Goal: Find specific page/section: Find specific page/section

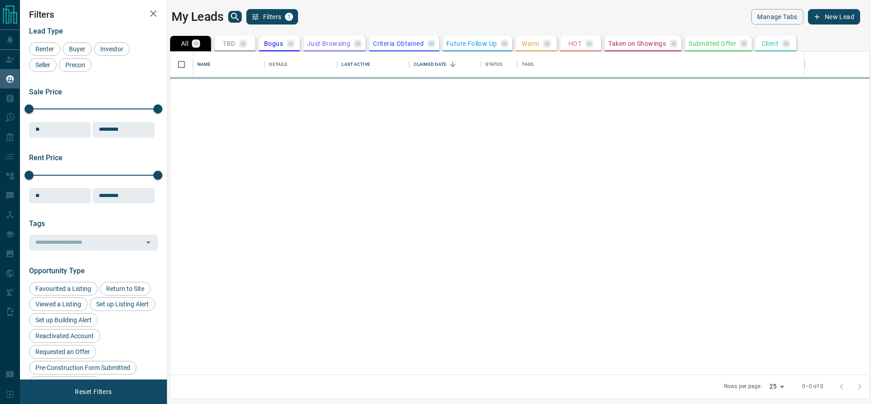
scroll to position [312, 689]
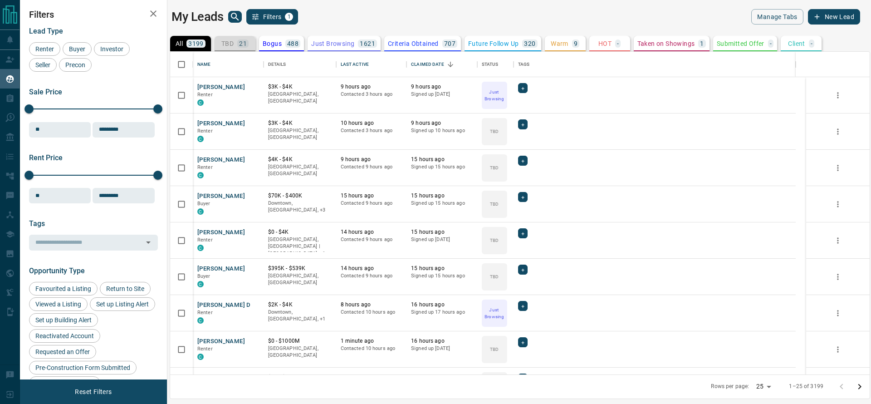
click at [233, 47] on div "TBD 21" at bounding box center [234, 43] width 27 height 8
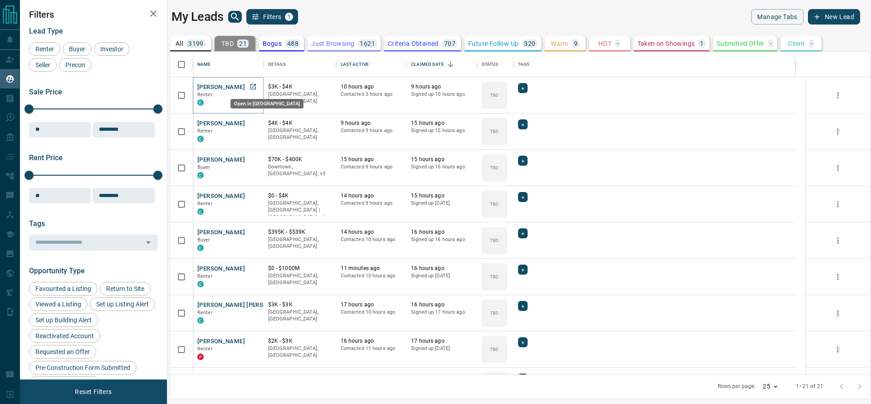
click at [248, 87] on link "Open in New Tab" at bounding box center [253, 87] width 12 height 12
click at [253, 123] on icon "Open in New Tab" at bounding box center [252, 122] width 7 height 7
click at [258, 158] on link "Open in New Tab" at bounding box center [253, 159] width 12 height 12
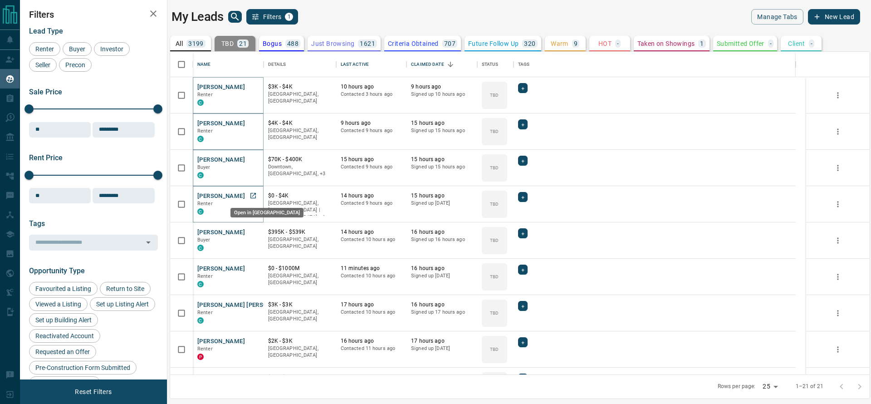
click at [254, 193] on icon "Open in New Tab" at bounding box center [252, 195] width 5 height 5
click at [254, 234] on icon "Open in New Tab" at bounding box center [252, 231] width 5 height 5
click at [252, 267] on icon "Open in New Tab" at bounding box center [252, 267] width 7 height 7
click at [249, 306] on icon "Open in New Tab" at bounding box center [252, 304] width 7 height 7
click at [251, 334] on div "[PERSON_NAME] Renter P" at bounding box center [228, 349] width 71 height 36
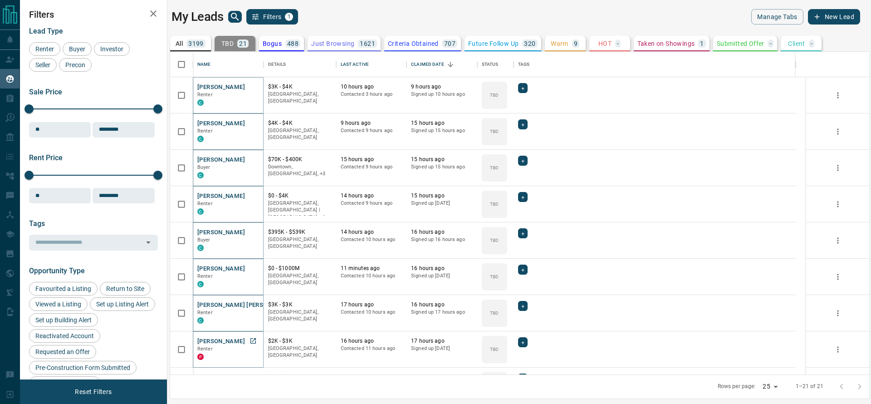
click at [251, 339] on icon "Open in New Tab" at bounding box center [252, 340] width 7 height 7
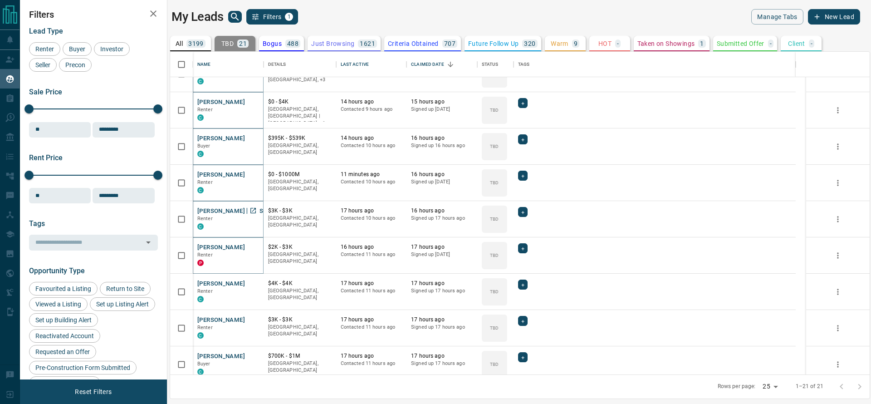
scroll to position [99, 0]
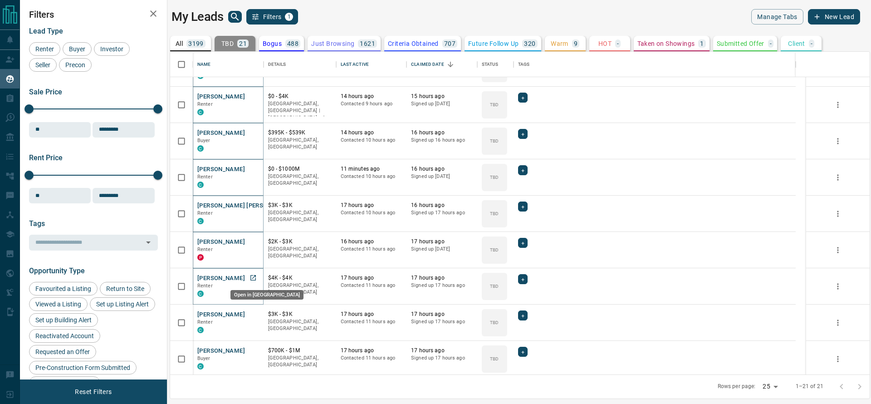
click at [249, 280] on link "Open in New Tab" at bounding box center [253, 278] width 12 height 12
click at [254, 349] on icon "Open in New Tab" at bounding box center [252, 350] width 7 height 7
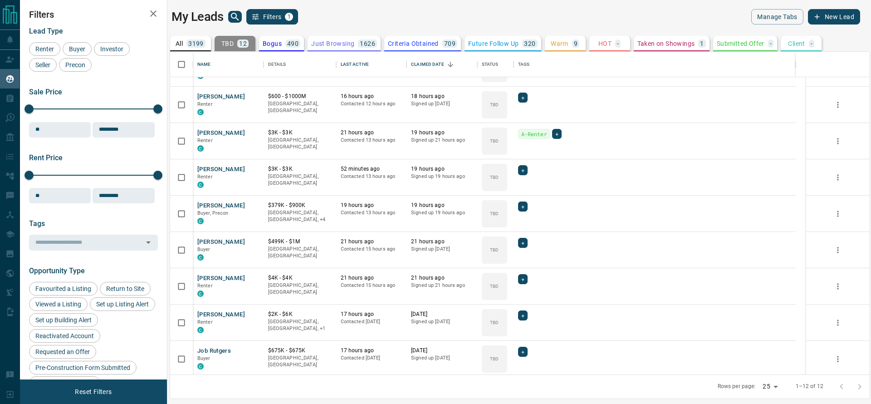
scroll to position [0, 0]
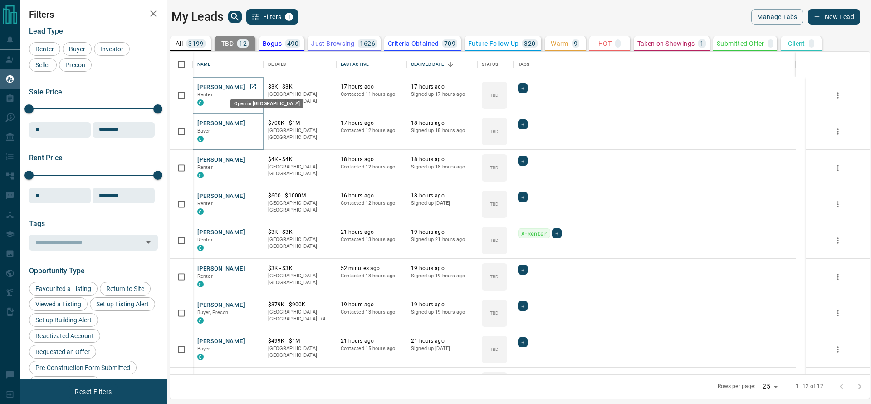
click at [259, 89] on link "Open in New Tab" at bounding box center [253, 87] width 12 height 12
